Goal: Information Seeking & Learning: Learn about a topic

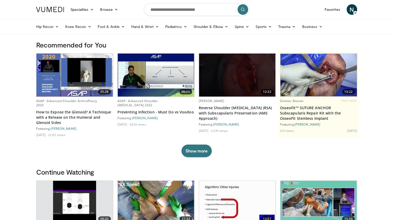
click at [354, 13] on icon at bounding box center [355, 13] width 4 height 4
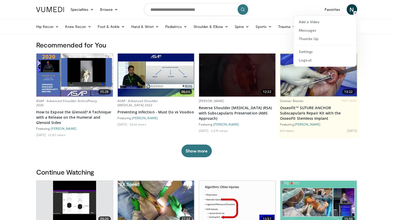
click at [352, 9] on span "N" at bounding box center [352, 9] width 11 height 11
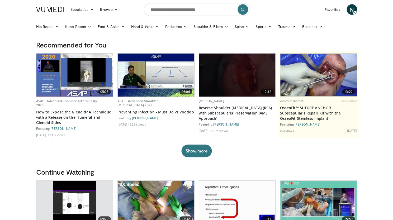
click at [349, 8] on span "N" at bounding box center [352, 9] width 11 height 11
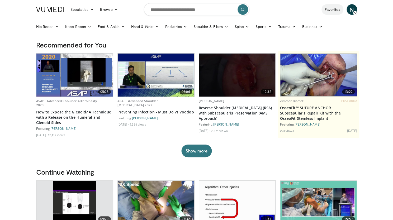
click at [334, 9] on link "Favorites" at bounding box center [333, 9] width 22 height 11
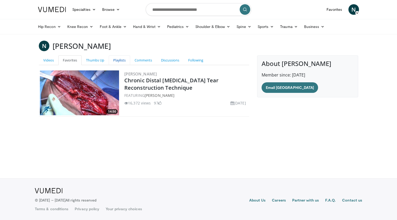
click at [116, 60] on link "Playlists" at bounding box center [119, 60] width 21 height 10
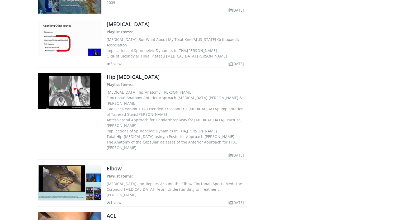
scroll to position [964, 0]
click at [143, 117] on dd "Anterolateral Approach for Hemiarthroplasty for Femoral Neck Fracture, Timothy …" at bounding box center [177, 122] width 140 height 11
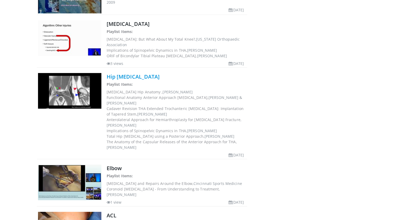
click at [132, 73] on link "Hip [MEDICAL_DATA]" at bounding box center [133, 76] width 53 height 7
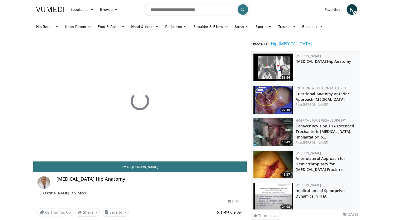
scroll to position [54, 0]
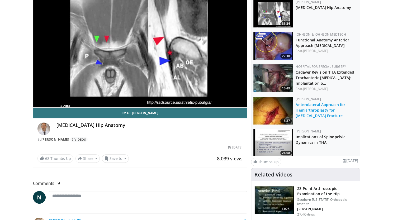
click at [313, 105] on link "Anterolateral Approach for Hemiarthroplasty for Femoral Neck Fracture" at bounding box center [321, 110] width 50 height 16
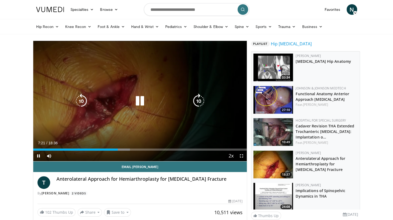
click at [135, 102] on icon "Video Player" at bounding box center [140, 101] width 15 height 15
click at [138, 103] on icon "Video Player" at bounding box center [140, 101] width 15 height 15
click at [144, 100] on icon "Video Player" at bounding box center [140, 101] width 15 height 15
click at [153, 99] on div "10 seconds Tap to unmute" at bounding box center [140, 101] width 214 height 120
click at [143, 100] on icon "Video Player" at bounding box center [140, 101] width 15 height 15
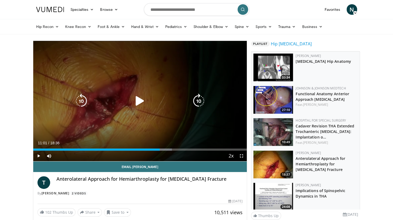
click at [141, 98] on icon "Video Player" at bounding box center [140, 101] width 15 height 15
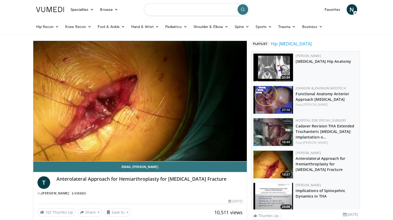
click at [191, 12] on input "Search topics, interventions" at bounding box center [197, 9] width 106 height 13
type input "**********"
click at [242, 8] on icon "submit" at bounding box center [243, 9] width 4 height 4
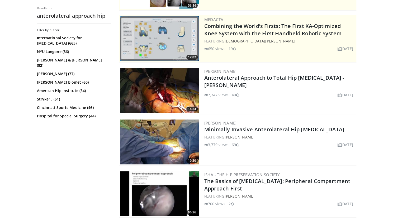
scroll to position [96, 0]
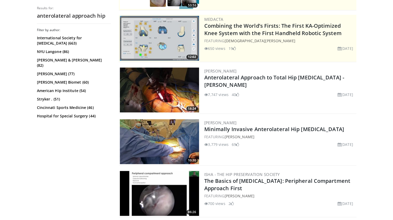
click at [167, 88] on img at bounding box center [159, 90] width 79 height 45
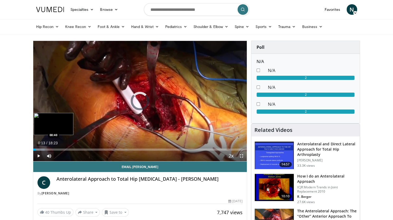
click at [41, 149] on div "Loaded : 5.39% 00:13 00:40" at bounding box center [140, 150] width 214 height 2
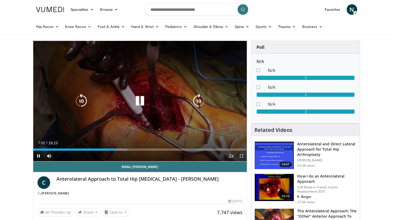
click at [140, 103] on icon "Video Player" at bounding box center [140, 101] width 15 height 15
click at [139, 106] on icon "Video Player" at bounding box center [140, 101] width 15 height 15
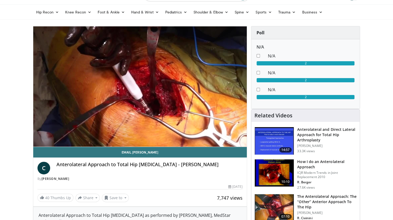
scroll to position [15, 0]
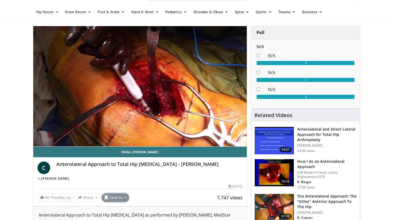
click at [121, 199] on button "Save to" at bounding box center [115, 198] width 27 height 8
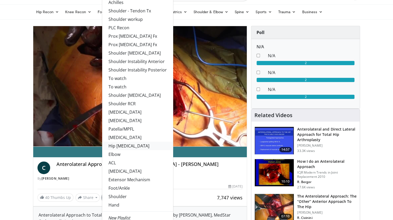
click at [128, 146] on link "Hip [MEDICAL_DATA]" at bounding box center [137, 146] width 71 height 8
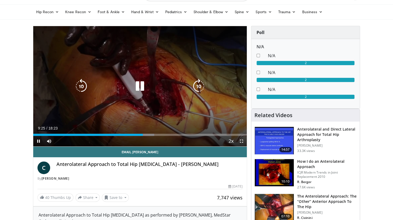
click at [142, 87] on icon "Video Player" at bounding box center [140, 86] width 15 height 15
click at [138, 80] on icon "Video Player" at bounding box center [140, 86] width 15 height 15
click at [141, 86] on icon "Video Player" at bounding box center [140, 86] width 15 height 15
click at [139, 86] on icon "Video Player" at bounding box center [140, 86] width 15 height 15
click at [141, 86] on icon "Video Player" at bounding box center [140, 86] width 15 height 15
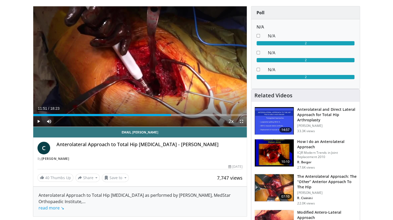
scroll to position [35, 0]
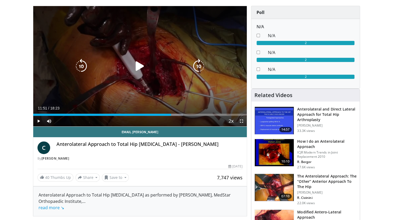
click at [139, 67] on icon "Video Player" at bounding box center [140, 66] width 15 height 15
click at [140, 66] on icon "Video Player" at bounding box center [140, 66] width 15 height 15
